Goal: Task Accomplishment & Management: Use online tool/utility

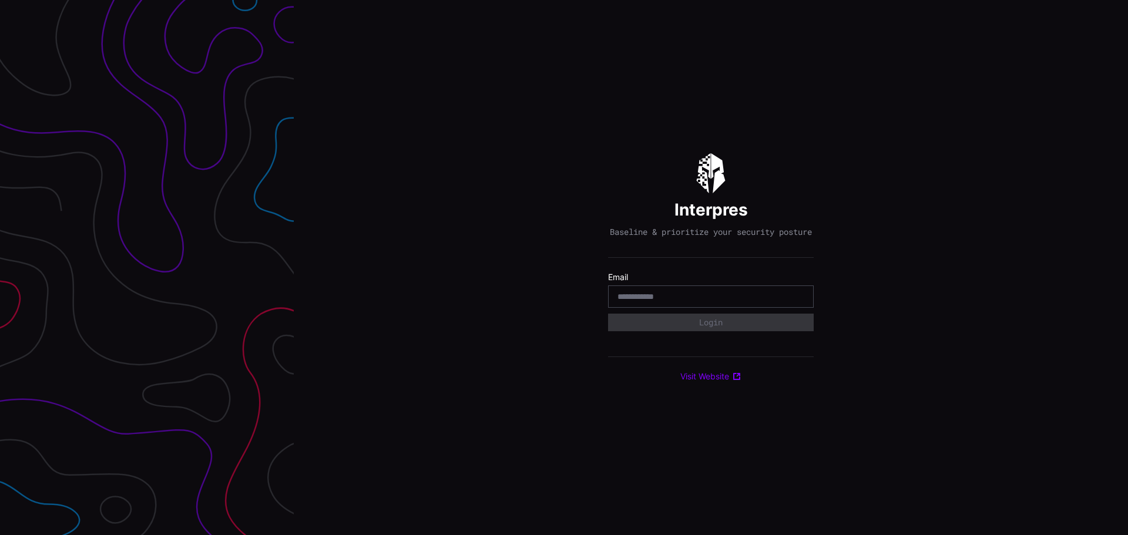
click at [861, 102] on div "Interpres Baseline & prioritize your security posture Email Login Visit Website" at bounding box center [711, 267] width 834 height 535
click at [679, 308] on div at bounding box center [711, 296] width 206 height 22
click at [678, 302] on input "email" at bounding box center [710, 296] width 187 height 11
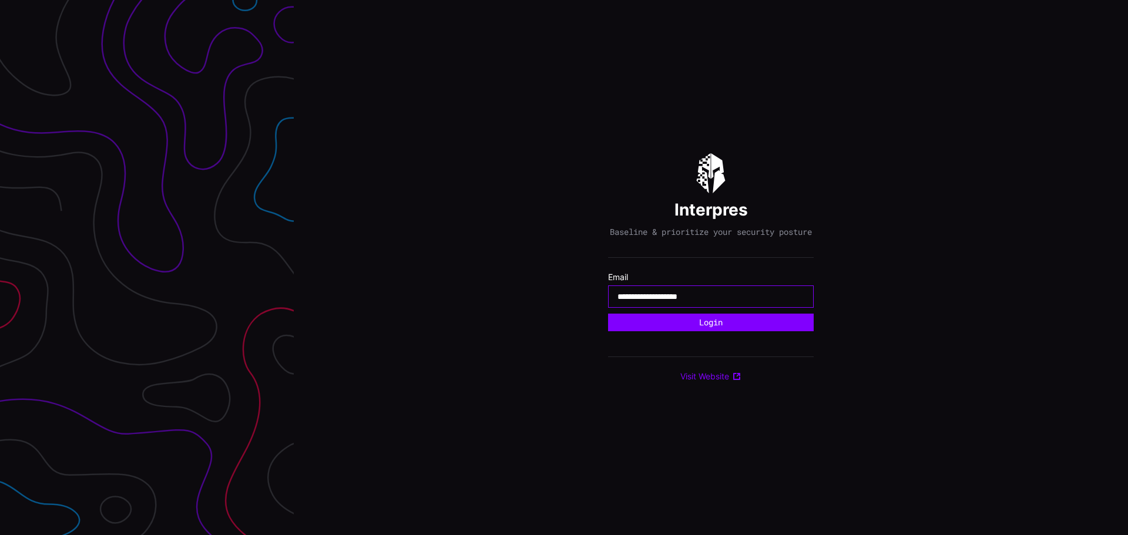
drag, startPoint x: 765, startPoint y: 301, endPoint x: 781, endPoint y: 304, distance: 16.1
click at [765, 301] on input "**********" at bounding box center [710, 296] width 187 height 11
type input "**********"
click at [716, 330] on button "Login" at bounding box center [711, 323] width 206 height 18
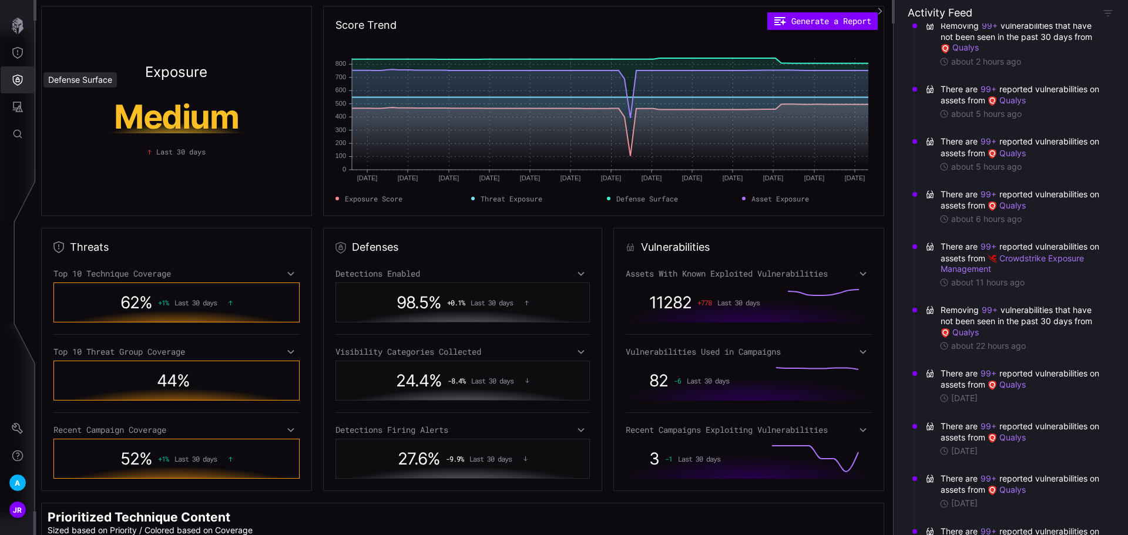
click at [11, 75] on button "Defense Surface" at bounding box center [18, 79] width 34 height 27
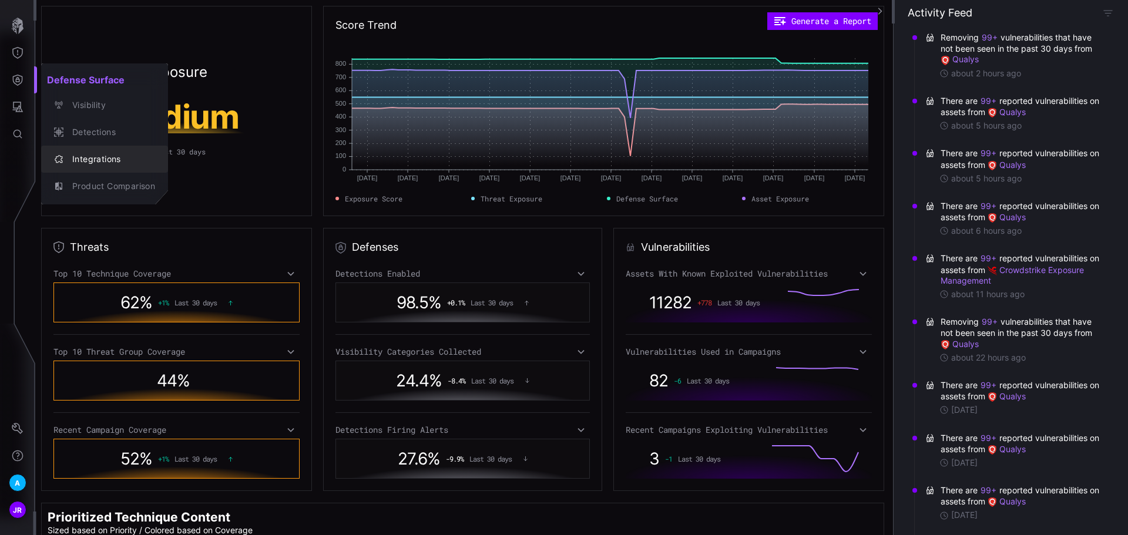
drag, startPoint x: 92, startPoint y: 163, endPoint x: 135, endPoint y: 156, distance: 44.0
click at [92, 163] on div "Integrations" at bounding box center [110, 159] width 89 height 15
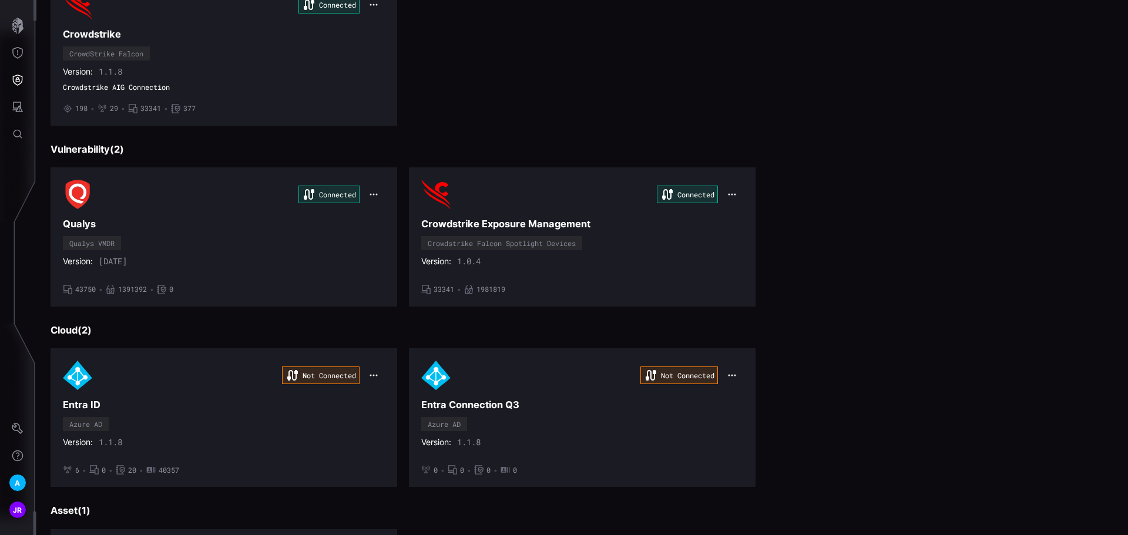
scroll to position [346, 0]
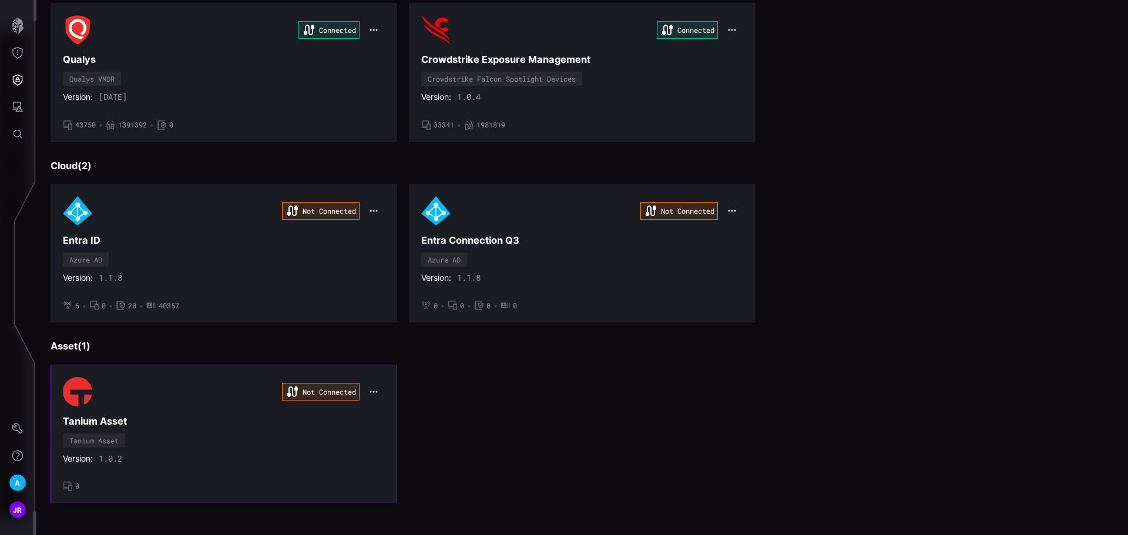
click at [204, 395] on div "Not Connected" at bounding box center [224, 391] width 322 height 29
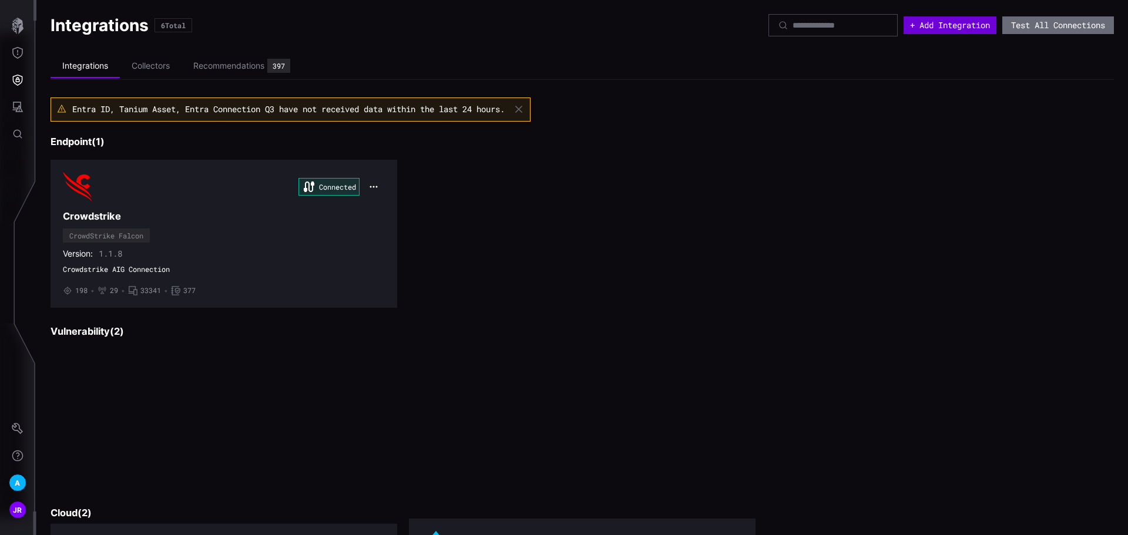
click at [943, 24] on button "+ Add Integration" at bounding box center [949, 25] width 93 height 18
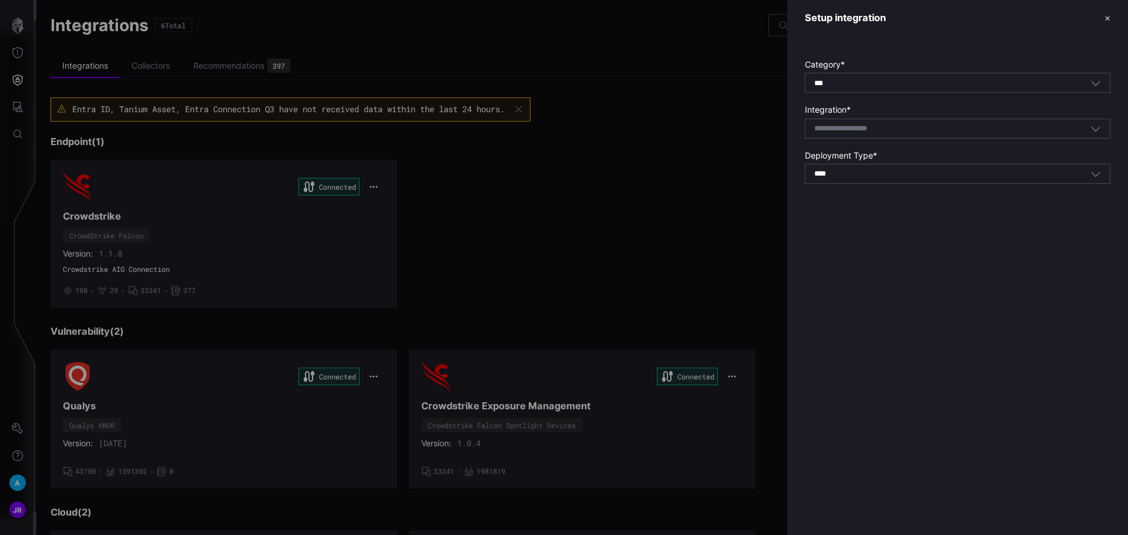
click at [896, 124] on input at bounding box center [855, 129] width 83 height 10
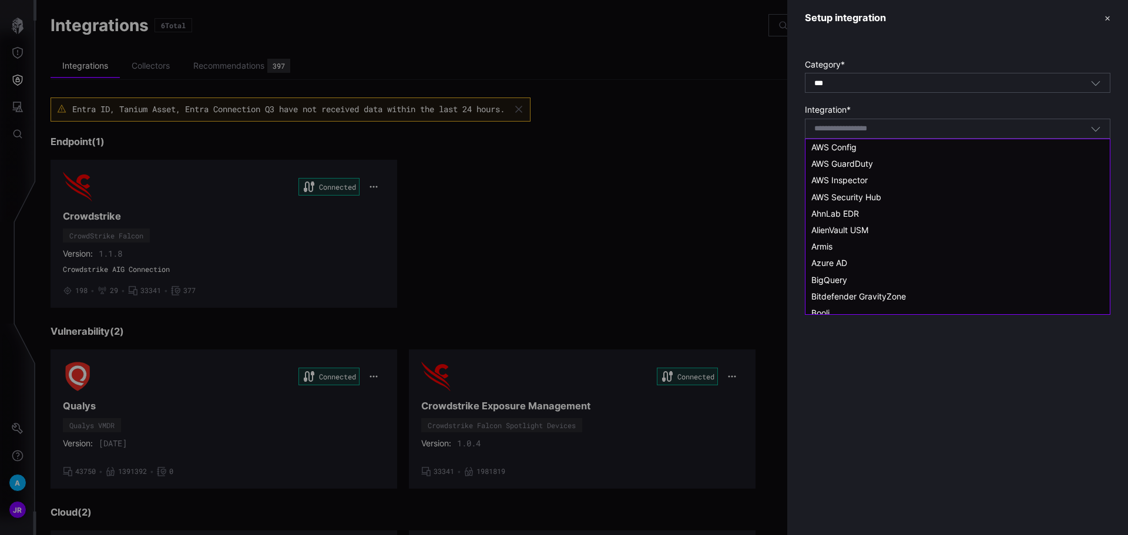
type input "*"
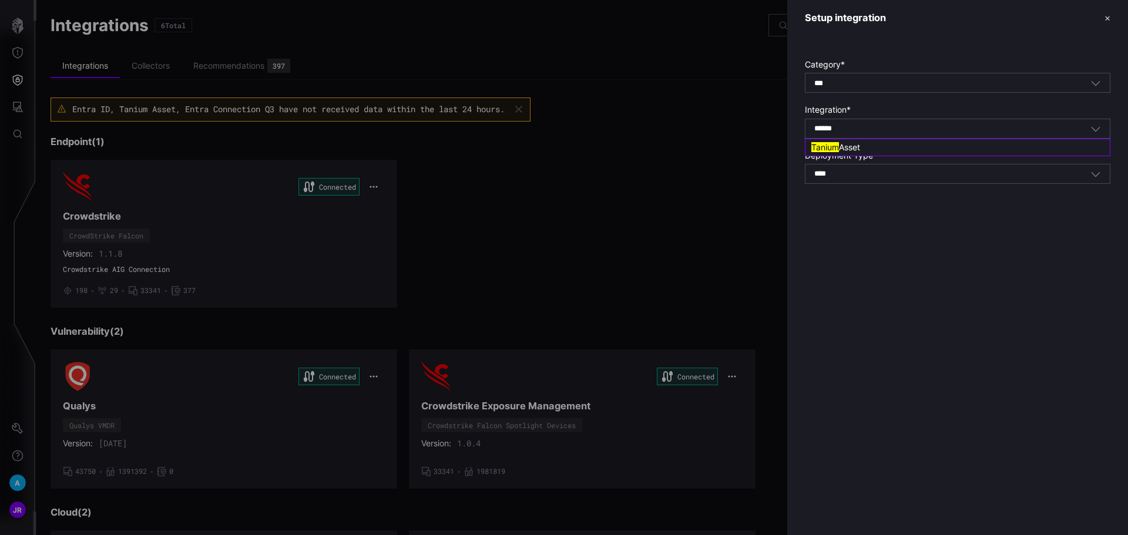
click at [891, 144] on div "Tanium Asset" at bounding box center [957, 147] width 292 height 11
type input "**********"
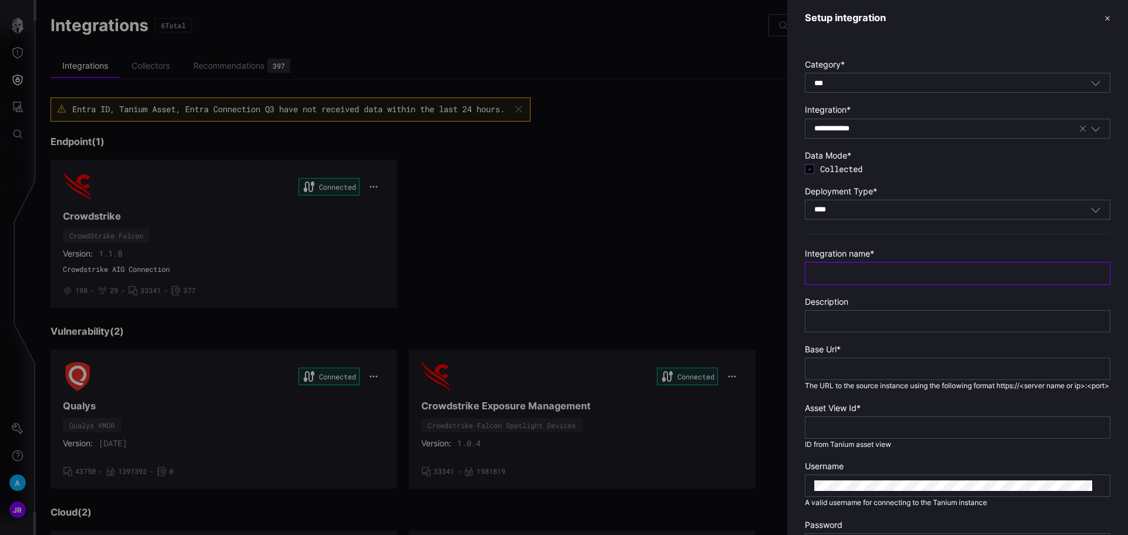
click at [900, 274] on input "text" at bounding box center [957, 273] width 287 height 11
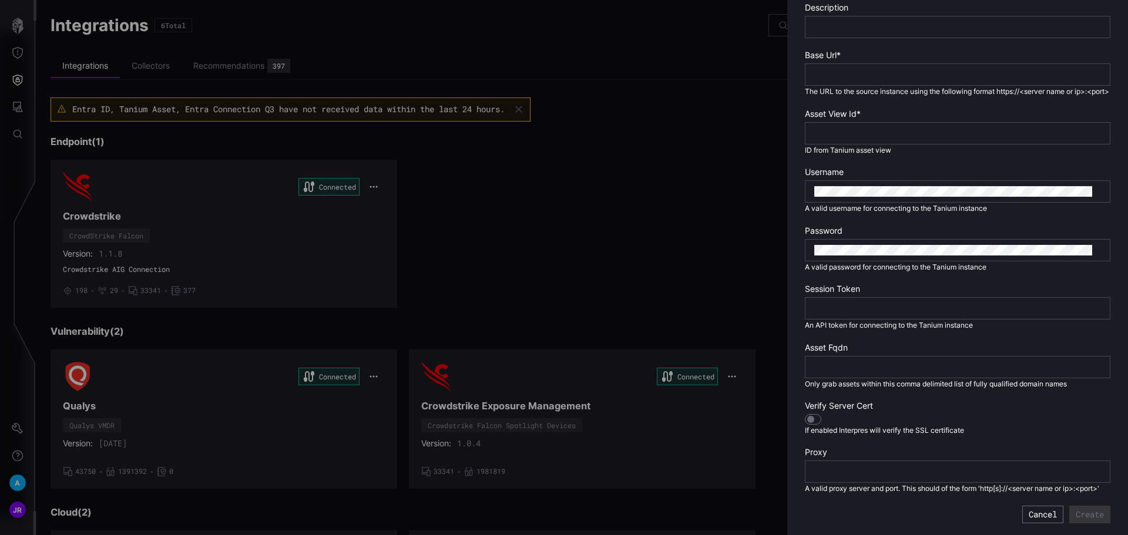
scroll to position [326, 0]
